Goal: Use online tool/utility: Utilize a website feature to perform a specific function

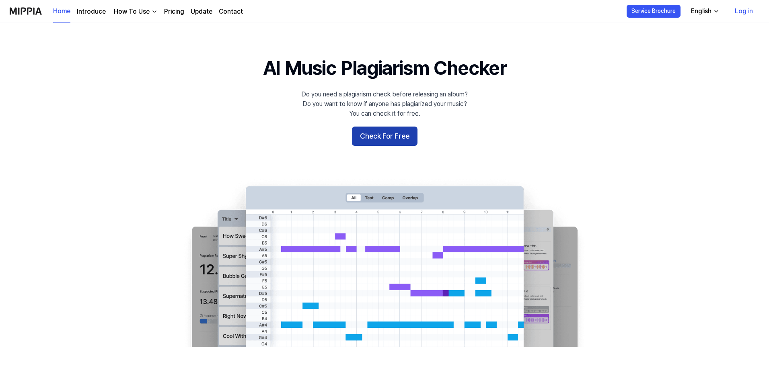
click at [380, 136] on button "Check For Free" at bounding box center [385, 136] width 66 height 19
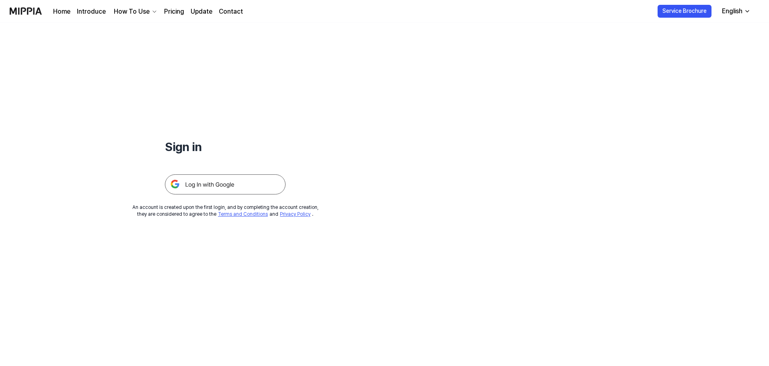
click at [204, 187] on img at bounding box center [225, 184] width 121 height 20
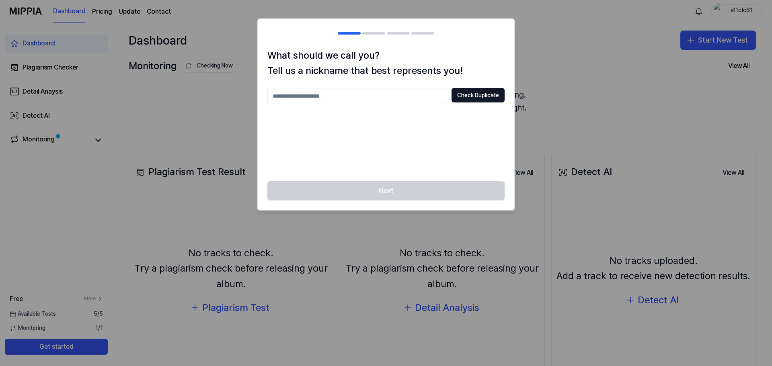
click at [353, 102] on input "text" at bounding box center [357, 96] width 181 height 16
type input "**"
click at [472, 98] on button "Check Duplicate" at bounding box center [477, 95] width 53 height 14
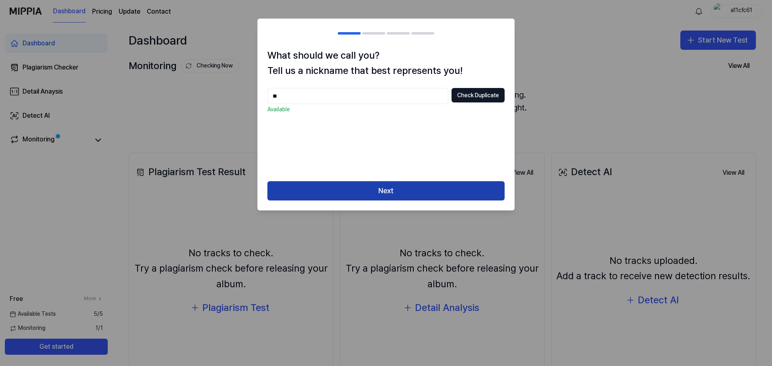
click at [383, 191] on button "Next" at bounding box center [385, 190] width 237 height 19
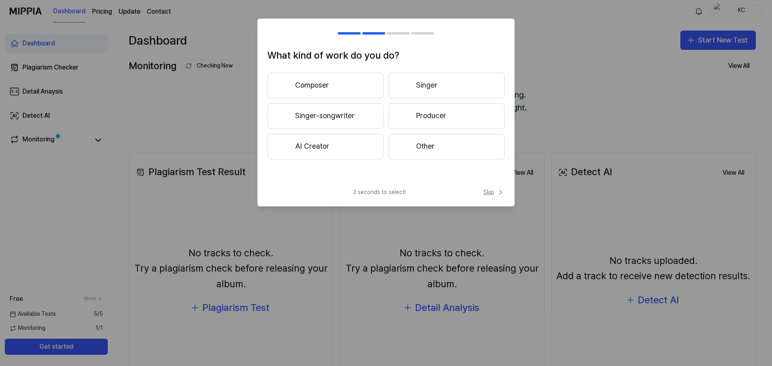
click at [484, 191] on span "Skip" at bounding box center [493, 193] width 21 height 8
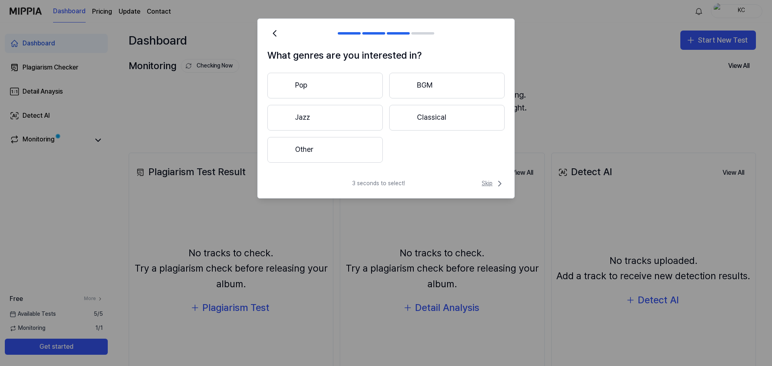
click at [490, 185] on span "Skip" at bounding box center [493, 184] width 23 height 10
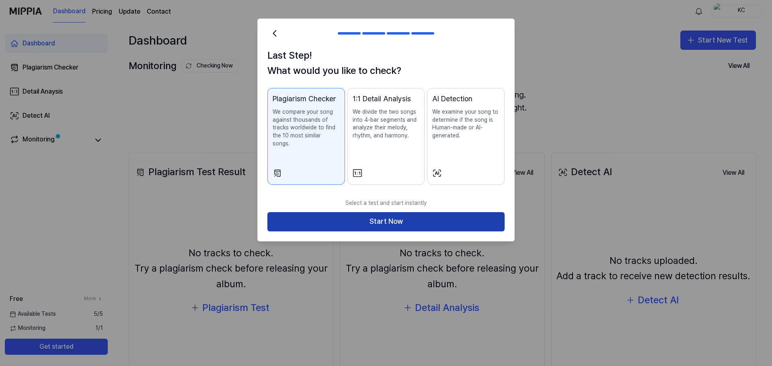
click at [392, 212] on button "Start Now" at bounding box center [385, 221] width 237 height 19
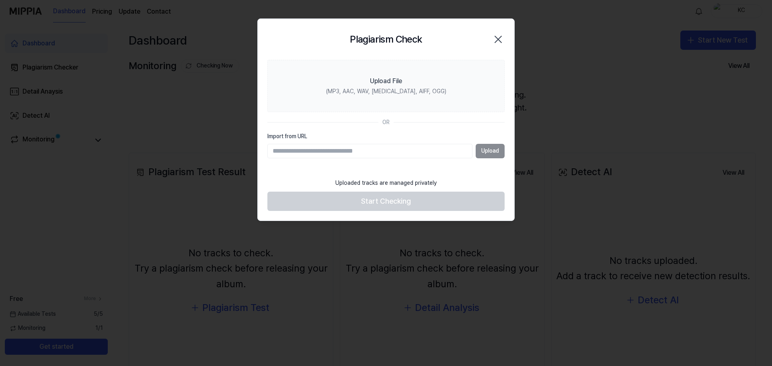
click at [494, 38] on icon "button" at bounding box center [498, 39] width 13 height 13
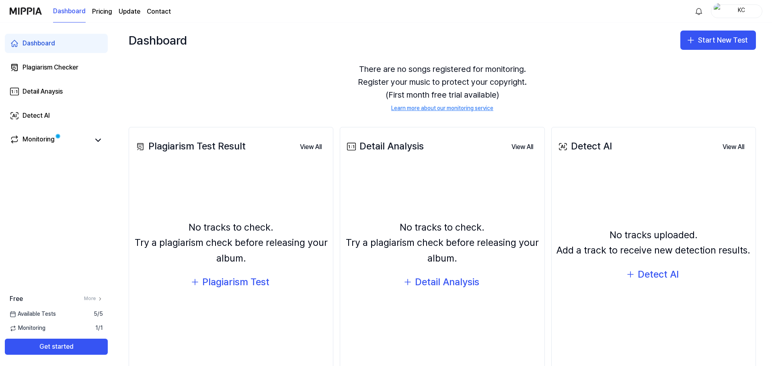
scroll to position [40, 0]
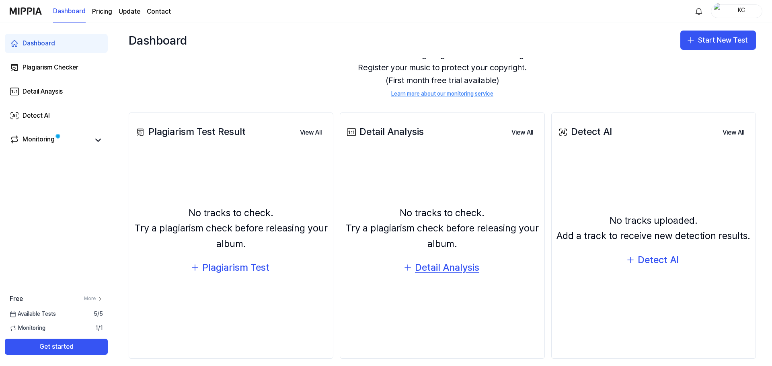
click at [447, 270] on div "Detail Analysis" at bounding box center [447, 267] width 64 height 15
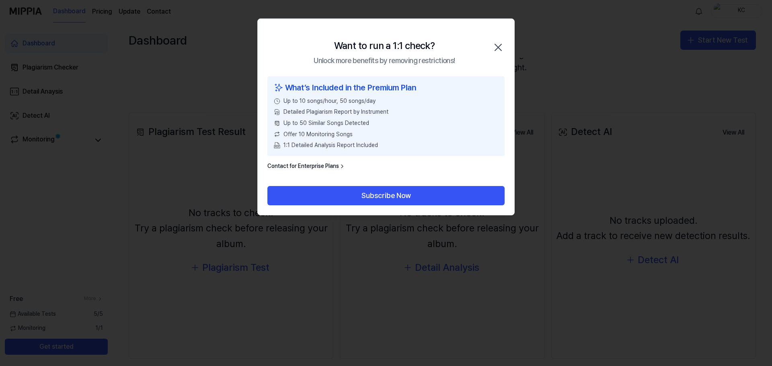
click at [497, 44] on icon "button" at bounding box center [498, 47] width 13 height 13
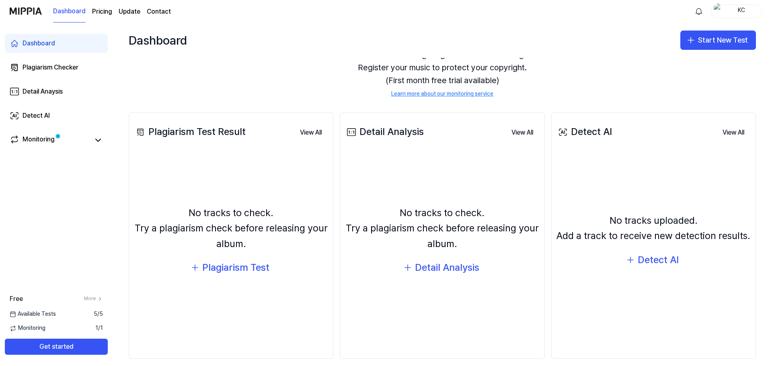
scroll to position [49, 0]
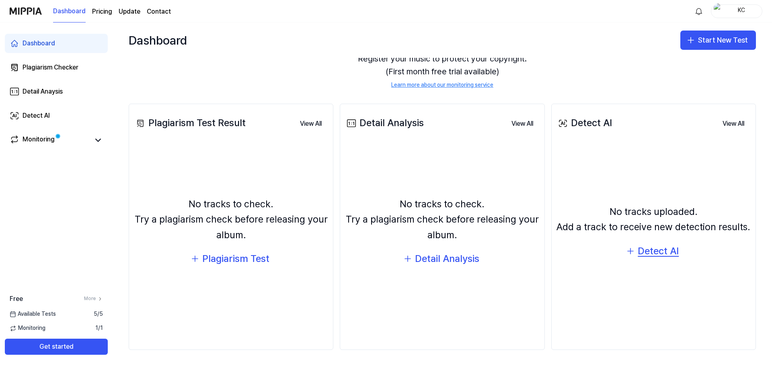
click at [650, 252] on div "Detect AI" at bounding box center [658, 251] width 41 height 15
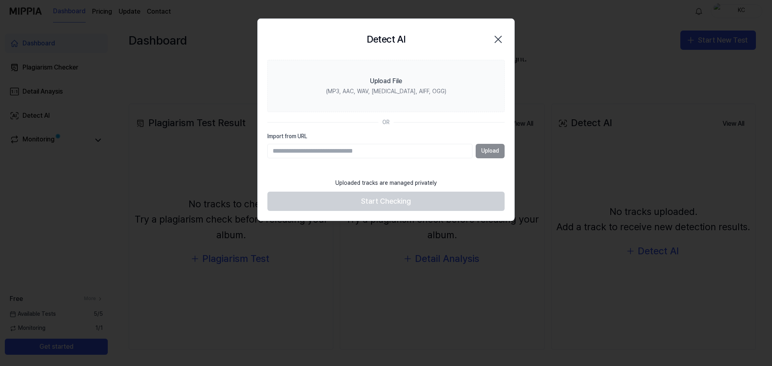
click at [491, 41] on div "Detect AI Close" at bounding box center [385, 40] width 237 height 22
click at [483, 37] on div "Detect AI Close" at bounding box center [385, 40] width 237 height 22
click at [501, 37] on icon "button" at bounding box center [498, 39] width 13 height 13
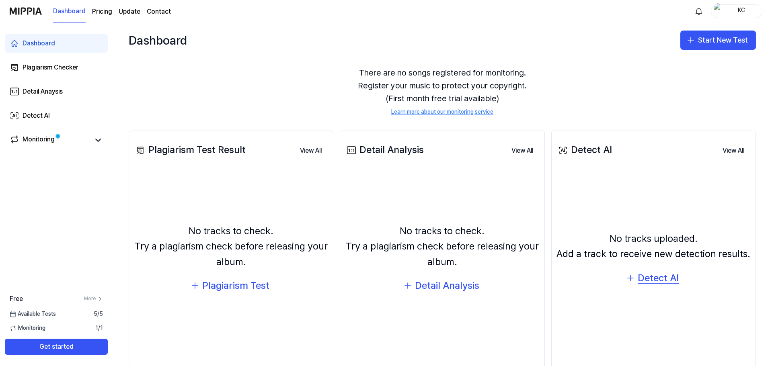
scroll to position [0, 0]
